Goal: Task Accomplishment & Management: Complete application form

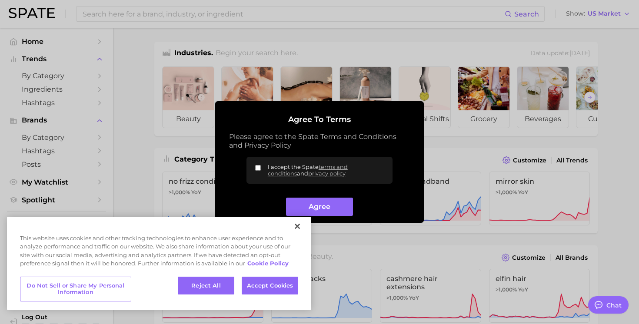
click at [258, 170] on input "I accept the Spate terms and conditions and privacy policy" at bounding box center [258, 168] width 6 height 6
checkbox input "true"
click at [315, 206] on button "Agree" at bounding box center [319, 207] width 67 height 19
